Goal: Information Seeking & Learning: Check status

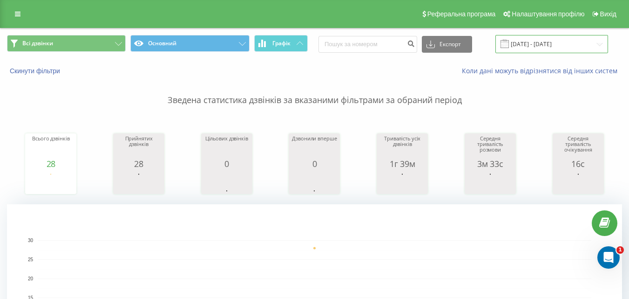
click at [534, 45] on input "02.09.2025 - 02.09.2025" at bounding box center [552, 44] width 113 height 18
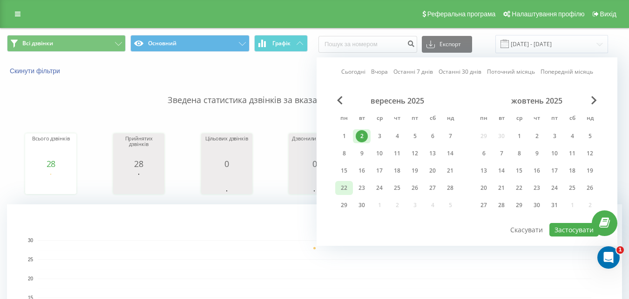
click at [341, 189] on div "22" at bounding box center [344, 188] width 12 height 12
click at [579, 226] on button "Застосувати" at bounding box center [574, 230] width 49 height 14
type input "[DATE] - [DATE]"
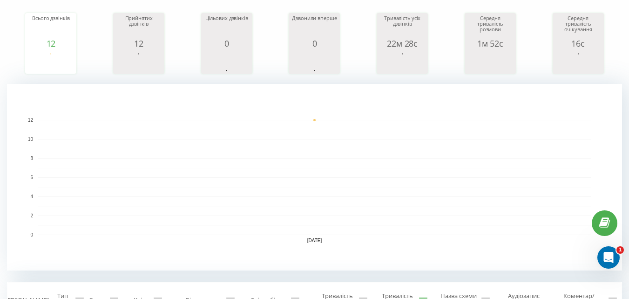
scroll to position [186, 0]
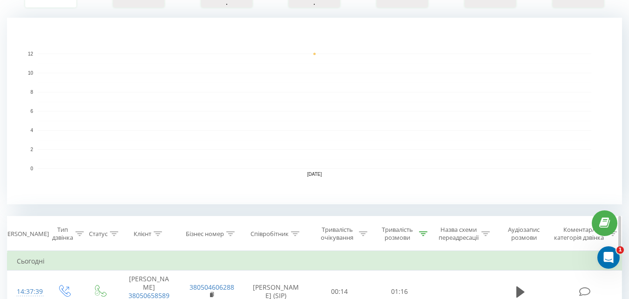
click at [422, 233] on icon at bounding box center [423, 233] width 8 height 5
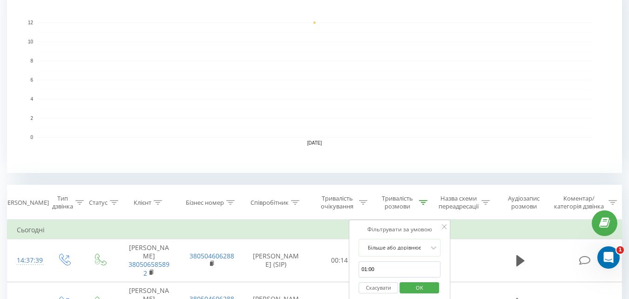
scroll to position [233, 0]
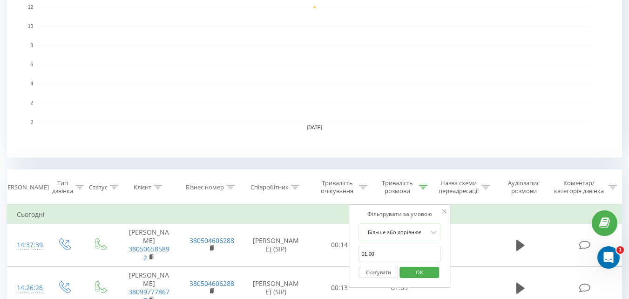
click at [390, 269] on button "Скасувати" at bounding box center [379, 273] width 40 height 12
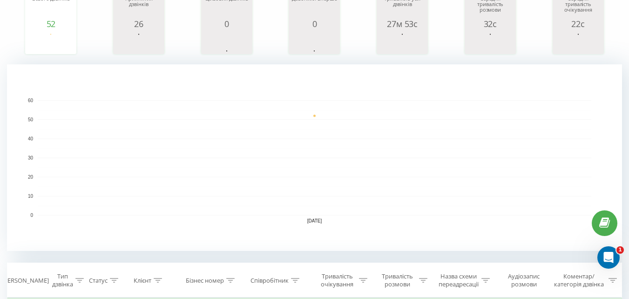
scroll to position [233, 0]
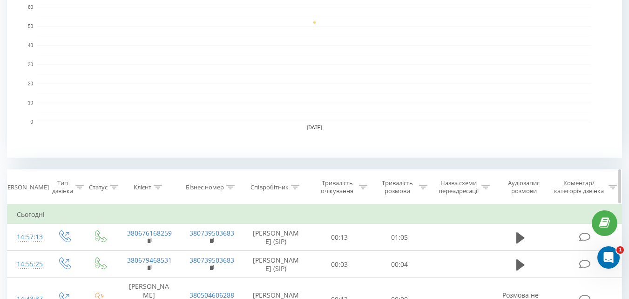
click at [424, 185] on icon at bounding box center [423, 187] width 8 height 5
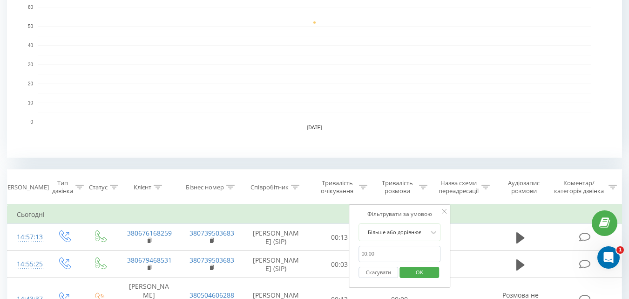
click at [382, 253] on input "01:00" at bounding box center [400, 254] width 82 height 16
type input "01:00"
click at [405, 267] on button "OK" at bounding box center [420, 273] width 40 height 12
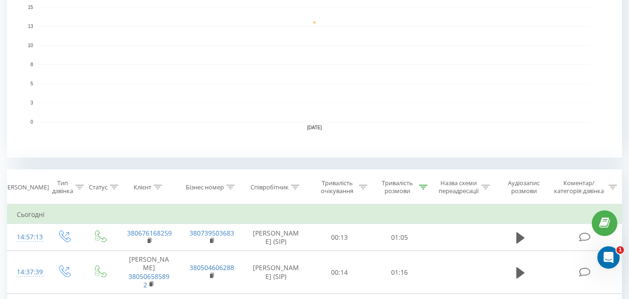
click at [377, 72] on rect "A chart." at bounding box center [315, 64] width 554 height 115
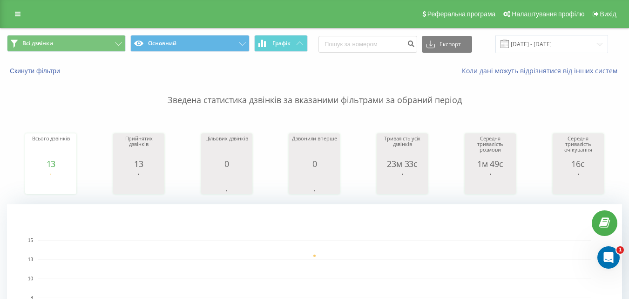
click at [399, 99] on p "Зведена статистика дзвінків за вказаними фільтрами за обраний період" at bounding box center [315, 90] width 616 height 31
click at [398, 100] on p "Зведена статистика дзвінків за вказаними фільтрами за обраний період" at bounding box center [315, 90] width 616 height 31
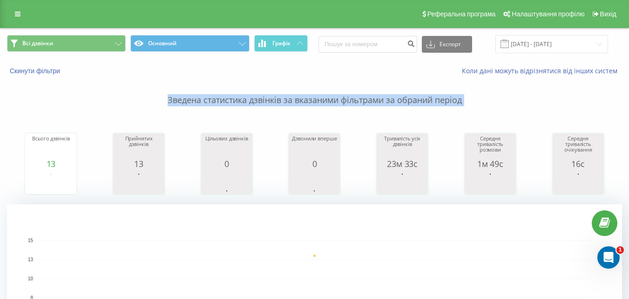
click at [398, 100] on p "Зведена статистика дзвінків за вказаними фільтрами за обраний період" at bounding box center [315, 90] width 616 height 31
click at [393, 103] on p "Зведена статистика дзвінків за вказаними фільтрами за обраний період" at bounding box center [315, 90] width 616 height 31
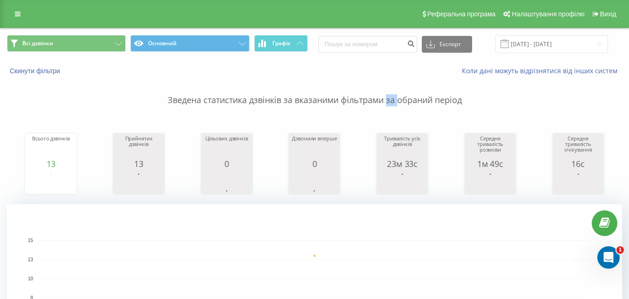
click at [393, 103] on p "Зведена статистика дзвінків за вказаними фільтрами за обраний період" at bounding box center [315, 90] width 616 height 31
click at [381, 101] on p "Зведена статистика дзвінків за вказаними фільтрами за обраний період" at bounding box center [315, 90] width 616 height 31
click at [383, 100] on p "Зведена статистика дзвінків за вказаними фільтрами за обраний період" at bounding box center [315, 90] width 616 height 31
click at [342, 96] on p "Зведена статистика дзвінків за вказаними фільтрами за обраний період" at bounding box center [315, 90] width 616 height 31
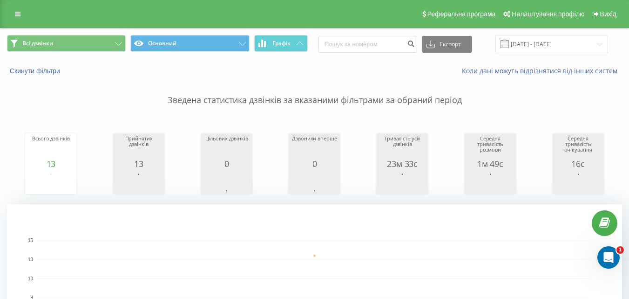
click at [342, 99] on p "Зведена статистика дзвінків за вказаними фільтрами за обраний період" at bounding box center [315, 90] width 616 height 31
click at [342, 101] on p "Зведена статистика дзвінків за вказаними фільтрами за обраний період" at bounding box center [315, 90] width 616 height 31
click at [339, 103] on p "Зведена статистика дзвінків за вказаними фільтрами за обраний період" at bounding box center [315, 90] width 616 height 31
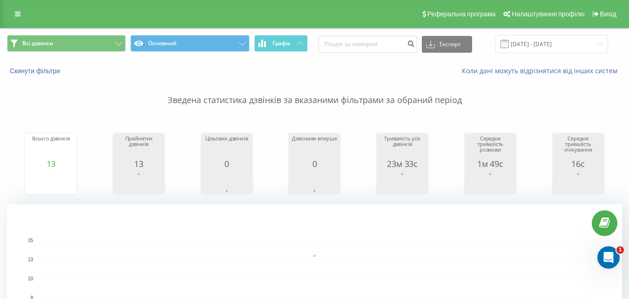
click at [294, 102] on p "Зведена статистика дзвінків за вказаними фільтрами за обраний період" at bounding box center [315, 90] width 616 height 31
click at [292, 101] on p "Зведена статистика дзвінків за вказаними фільтрами за обраний період" at bounding box center [315, 90] width 616 height 31
click at [287, 101] on p "Зведена статистика дзвінків за вказаними фільтрами за обраний період" at bounding box center [315, 90] width 616 height 31
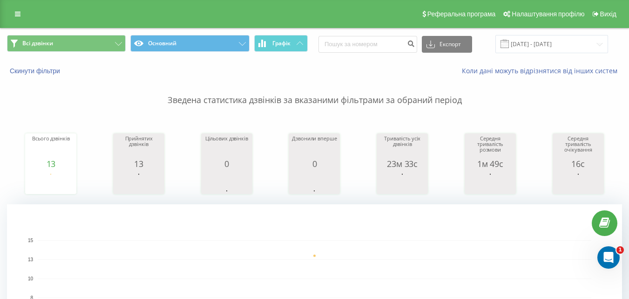
click at [283, 101] on p "Зведена статистика дзвінків за вказаними фільтрами за обраний період" at bounding box center [315, 90] width 616 height 31
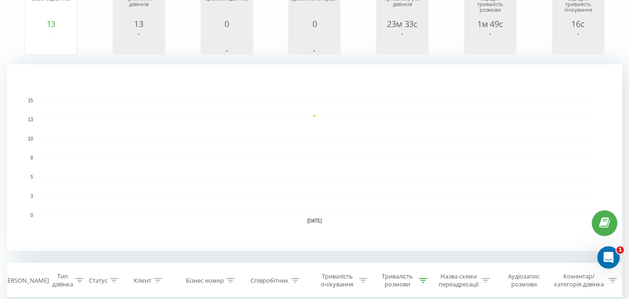
scroll to position [280, 0]
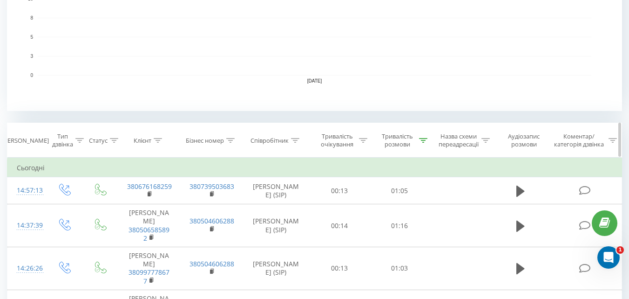
click at [427, 140] on icon at bounding box center [423, 140] width 8 height 5
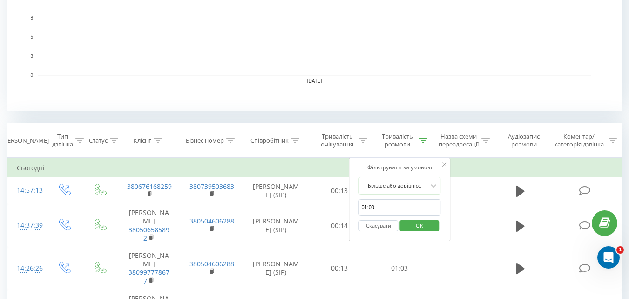
click at [374, 226] on button "Скасувати" at bounding box center [379, 226] width 40 height 12
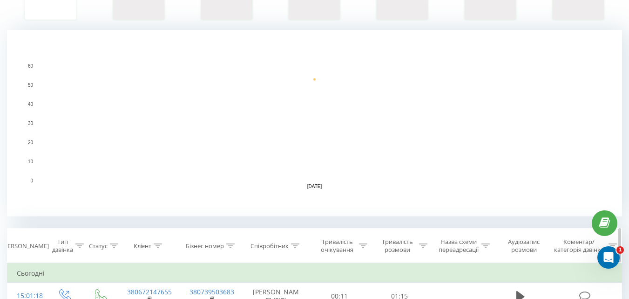
scroll to position [233, 0]
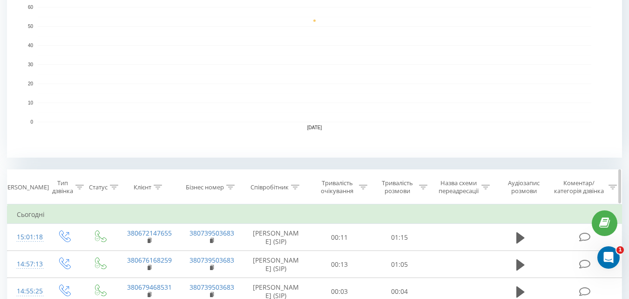
click at [418, 189] on div "Тривалість розмови" at bounding box center [402, 187] width 49 height 16
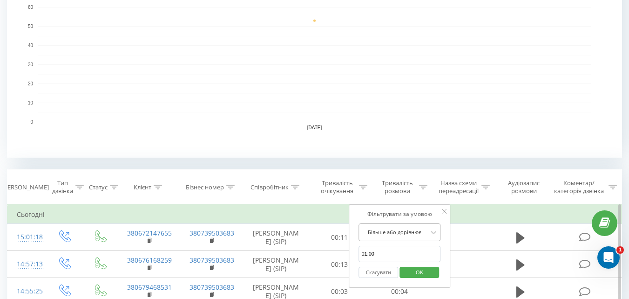
click at [403, 231] on div "Більше або дорівнює" at bounding box center [400, 232] width 82 height 18
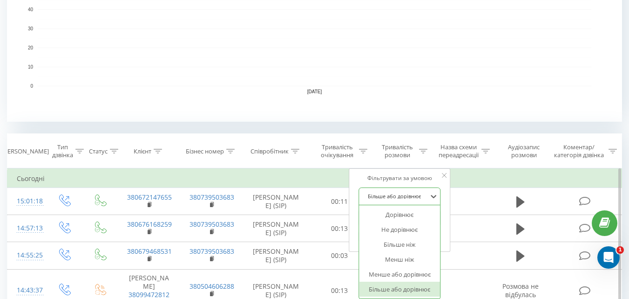
click at [397, 285] on div "Більше або дорівнює" at bounding box center [399, 288] width 81 height 15
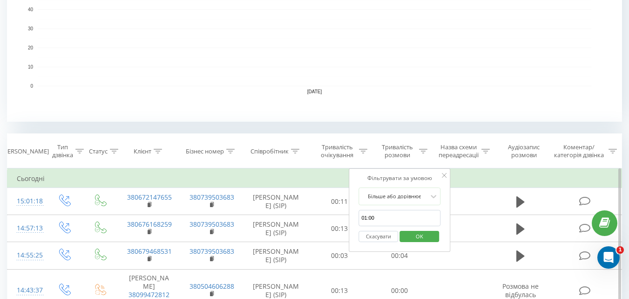
click at [386, 219] on input "01:00" at bounding box center [400, 218] width 82 height 16
type input "01:00"
click at [428, 237] on span "OK" at bounding box center [420, 236] width 26 height 14
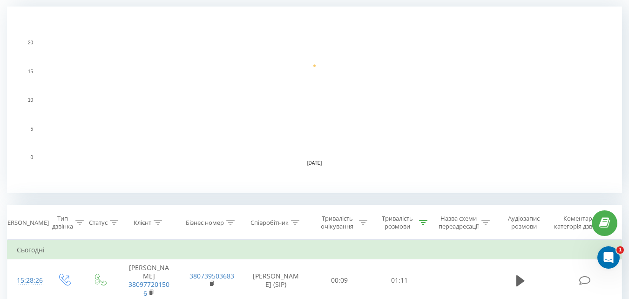
scroll to position [233, 0]
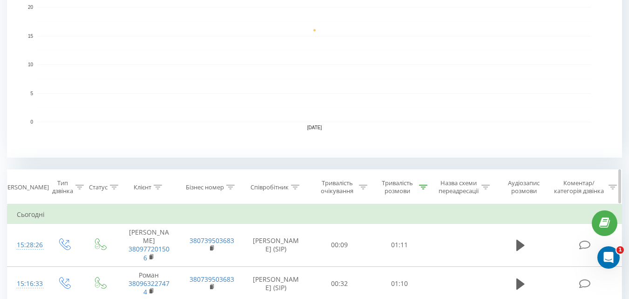
click at [423, 185] on icon at bounding box center [423, 187] width 8 height 5
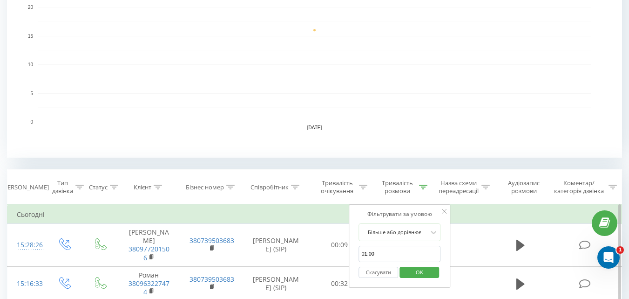
click at [378, 271] on button "Скасувати" at bounding box center [379, 273] width 40 height 12
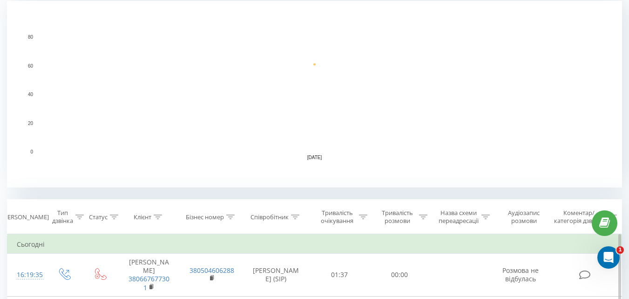
scroll to position [280, 0]
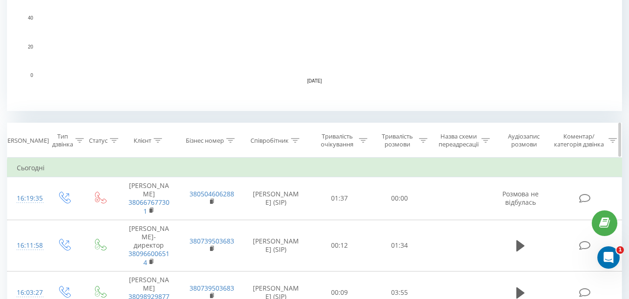
click at [424, 137] on div at bounding box center [423, 141] width 8 height 8
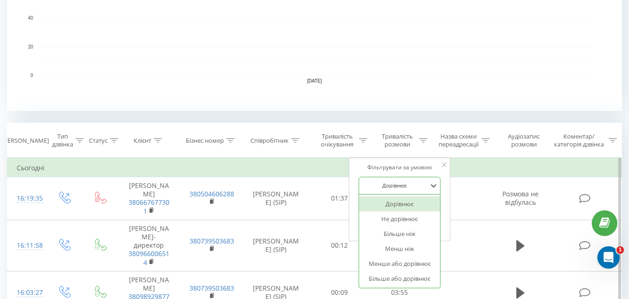
click at [387, 185] on div at bounding box center [395, 185] width 66 height 9
click at [384, 279] on div "Більше або дорівнює" at bounding box center [399, 278] width 81 height 15
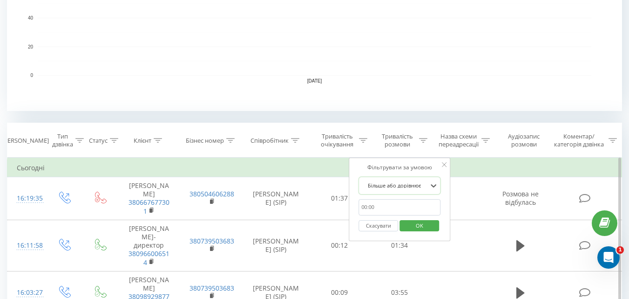
click at [376, 211] on input "text" at bounding box center [400, 207] width 82 height 16
type input "01:00"
click at [410, 224] on span "OK" at bounding box center [420, 225] width 26 height 14
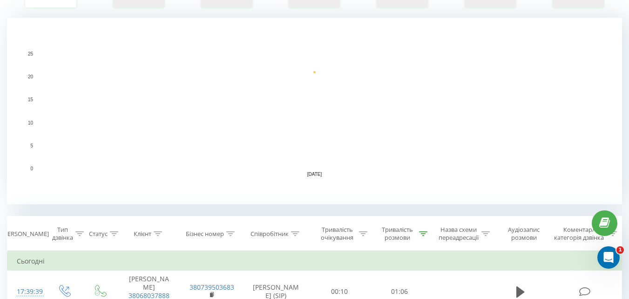
scroll to position [233, 0]
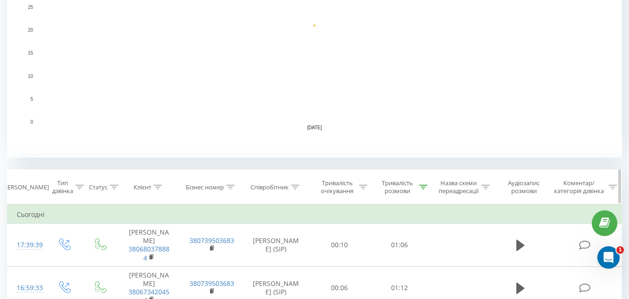
click at [424, 183] on div at bounding box center [423, 187] width 8 height 8
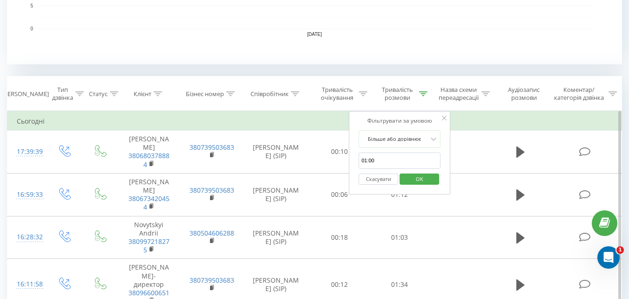
click at [380, 178] on button "Скасувати" at bounding box center [379, 179] width 40 height 12
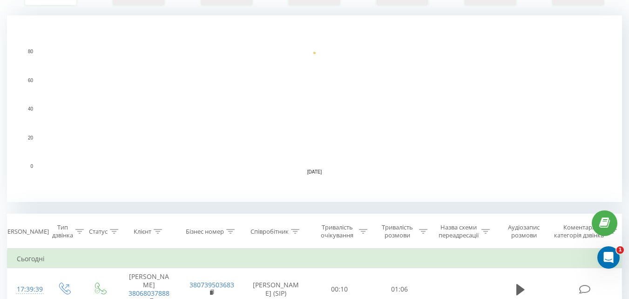
scroll to position [233, 0]
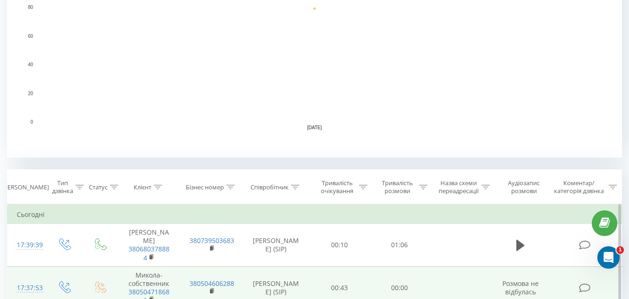
click at [398, 298] on td "00:00" at bounding box center [400, 287] width 60 height 43
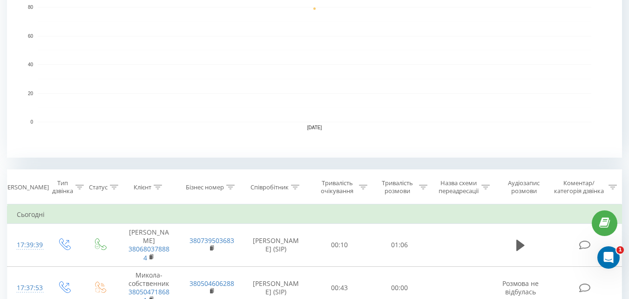
click at [91, 72] on rect "A chart." at bounding box center [315, 64] width 554 height 115
